Goal: Information Seeking & Learning: Learn about a topic

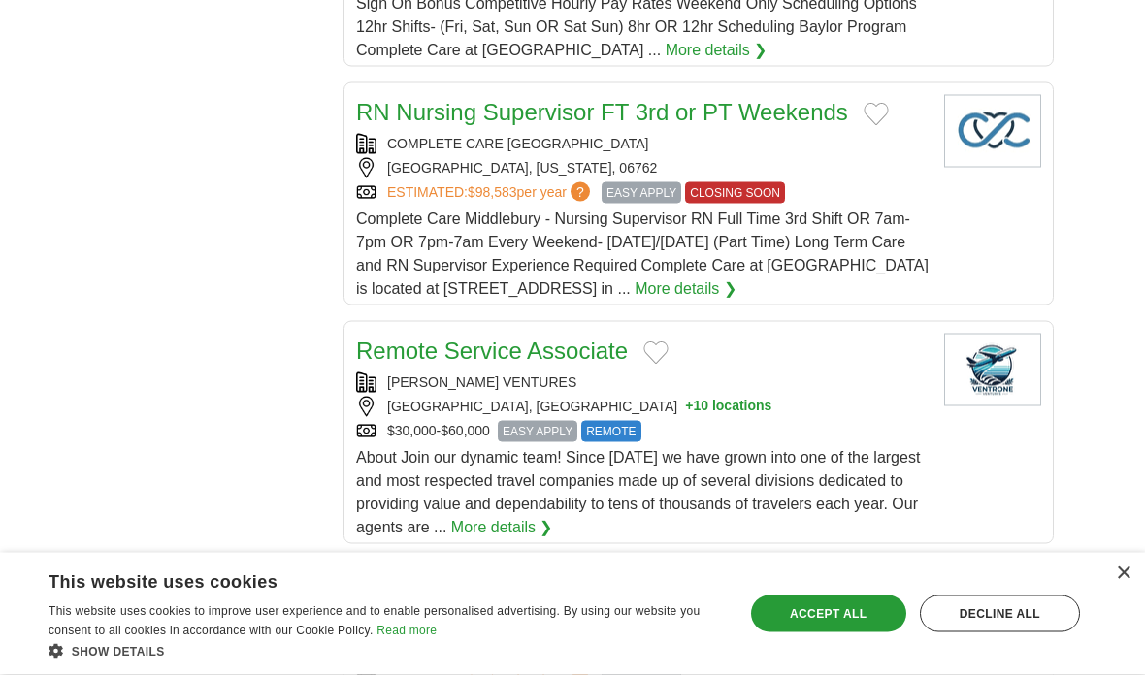
scroll to position [2202, 0]
click at [567, 633] on div "Accept all" at bounding box center [828, 614] width 155 height 37
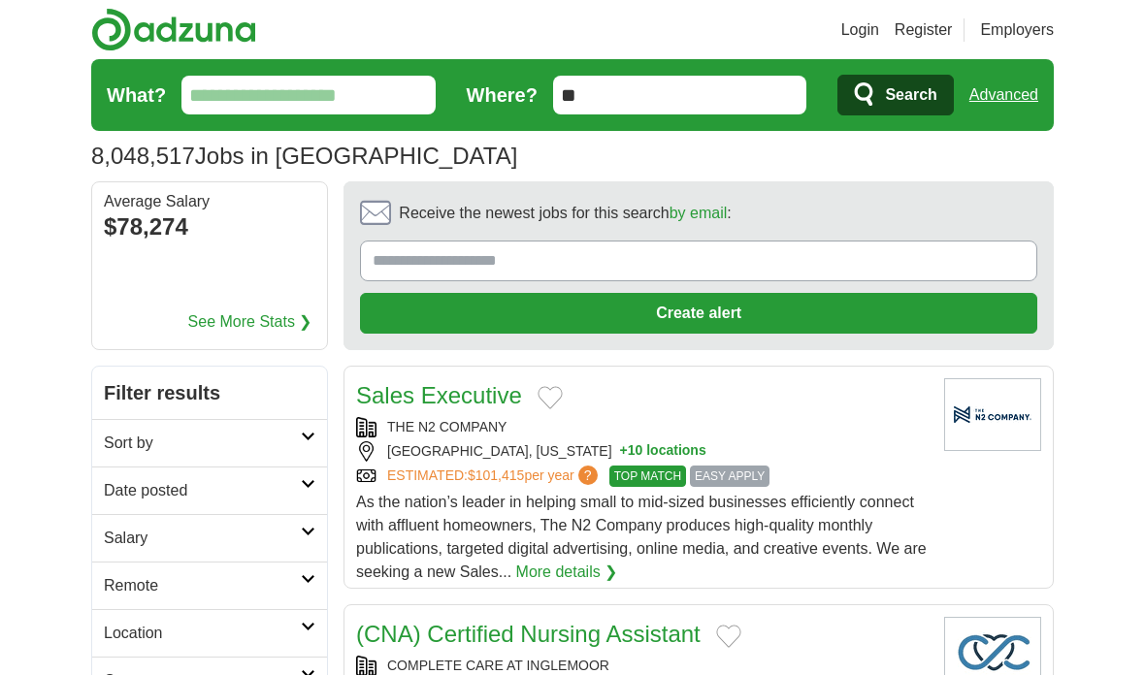
scroll to position [4, 0]
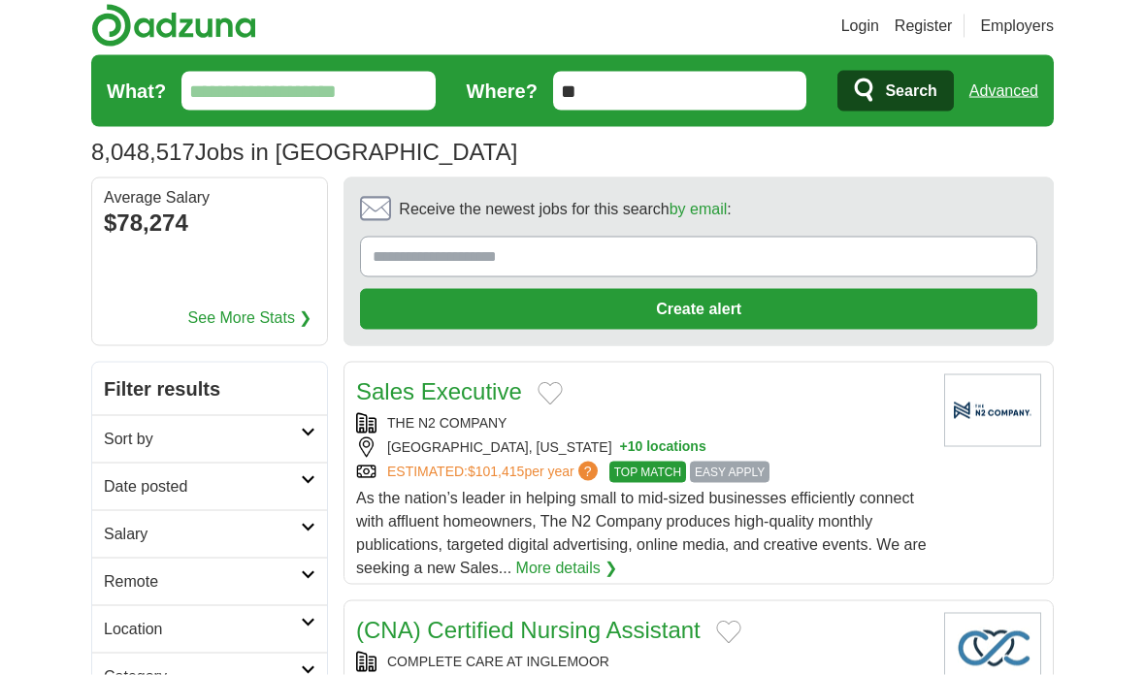
click at [295, 578] on h2 "Remote" at bounding box center [202, 582] width 197 height 23
click at [185, 626] on link "Remote jobs" at bounding box center [147, 627] width 87 height 16
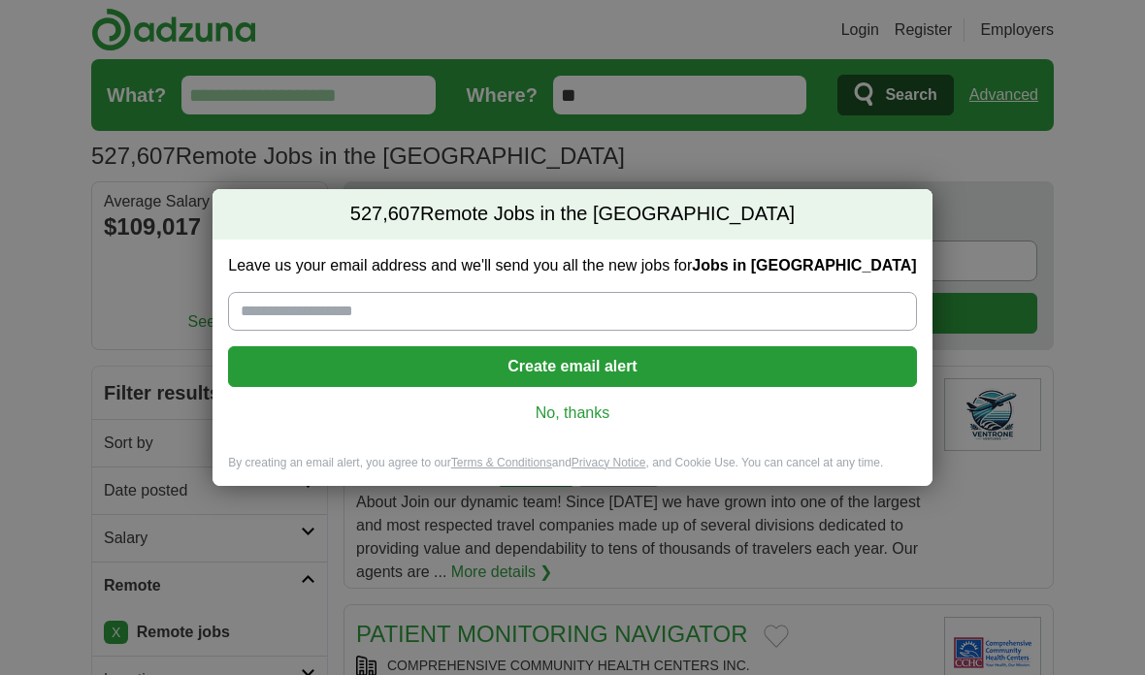
click at [578, 405] on link "No, thanks" at bounding box center [572, 413] width 657 height 21
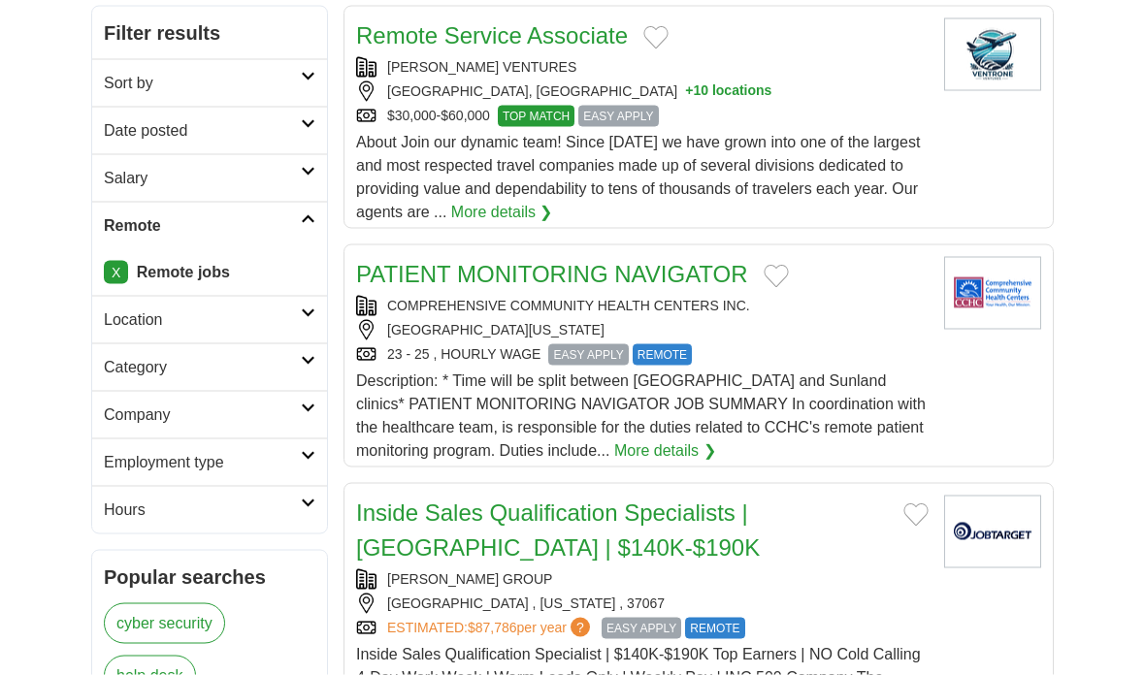
scroll to position [367, 0]
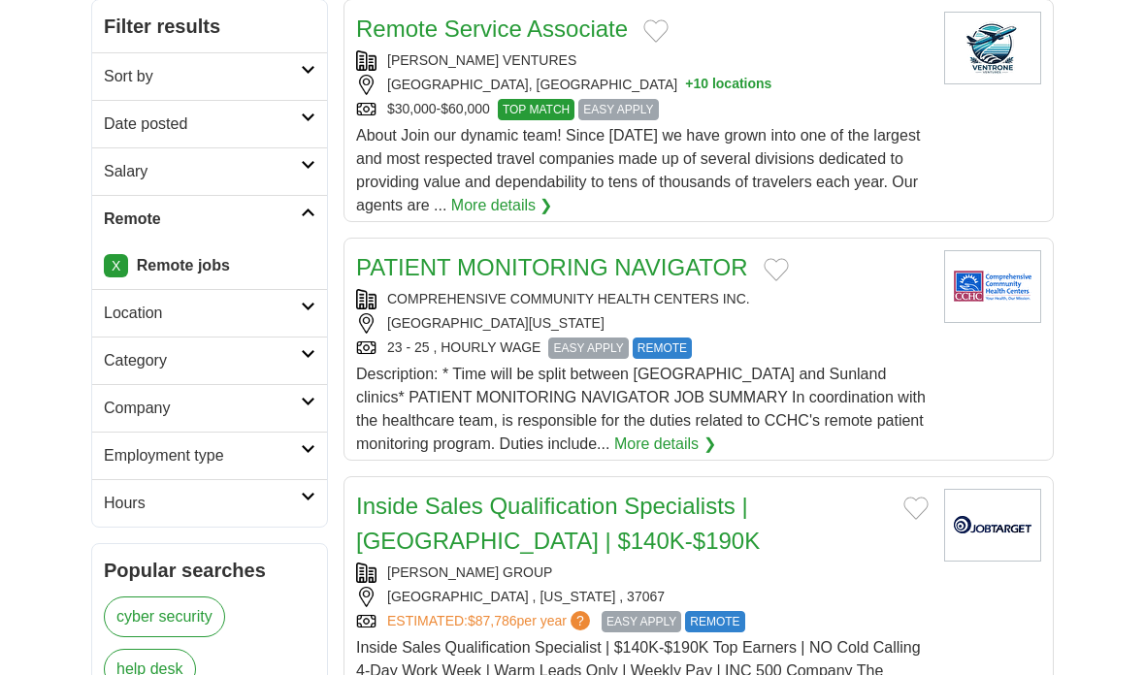
click at [301, 298] on link "Location" at bounding box center [209, 313] width 235 height 48
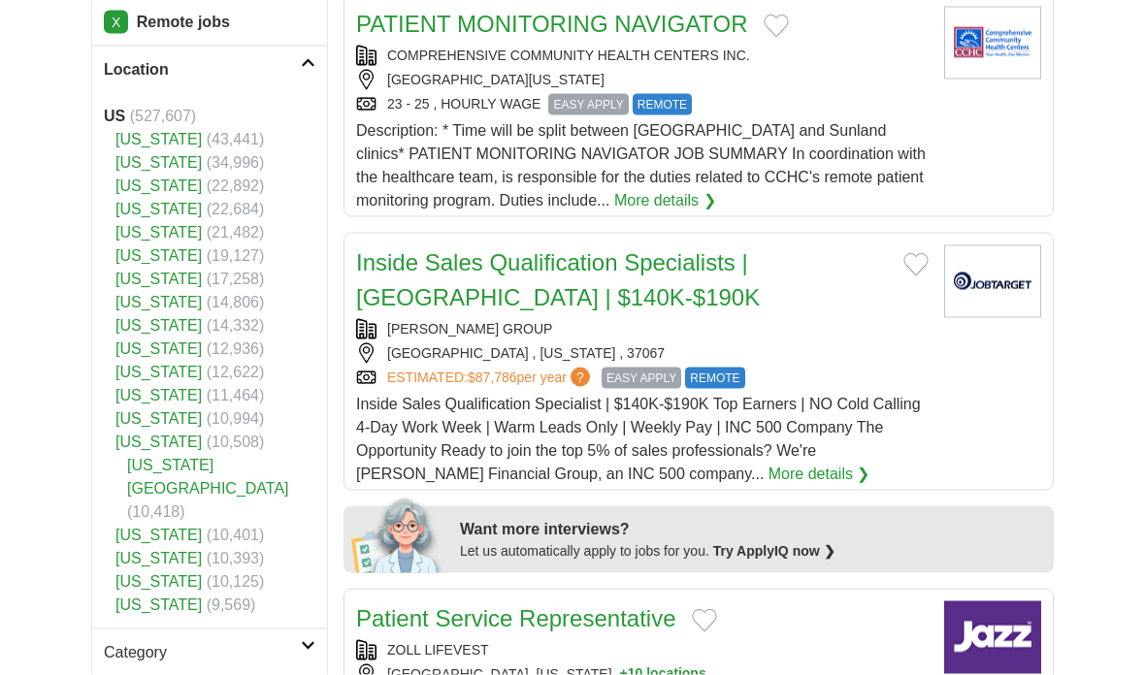
scroll to position [611, 0]
click at [158, 326] on link "[US_STATE]" at bounding box center [158, 324] width 86 height 16
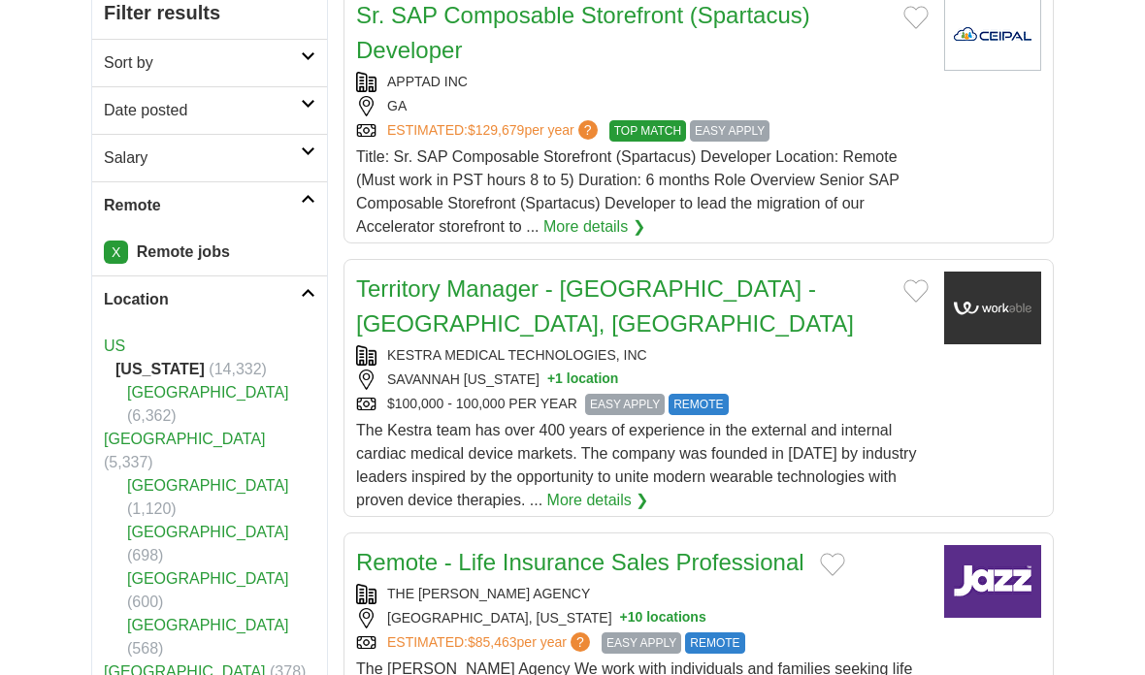
scroll to position [379, 0]
